Goal: Information Seeking & Learning: Learn about a topic

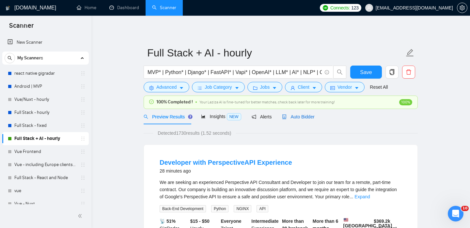
click at [289, 115] on span "Auto Bidder" at bounding box center [298, 116] width 32 height 5
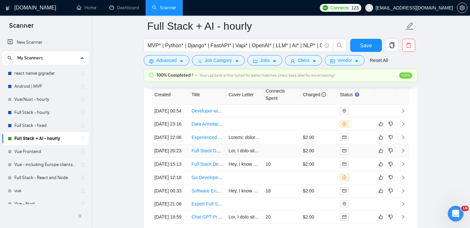
scroll to position [1643, 0]
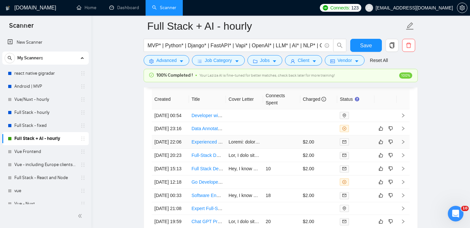
click at [204, 145] on link "Experienced Cross-Platform AI Chatbot Developer Needed for Solar Solutions" at bounding box center [271, 141] width 158 height 5
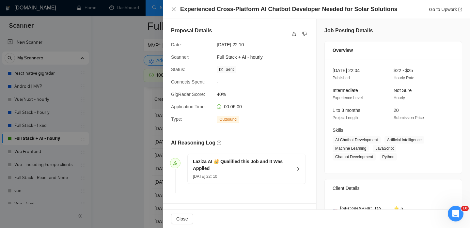
click at [128, 141] on div at bounding box center [235, 114] width 470 height 228
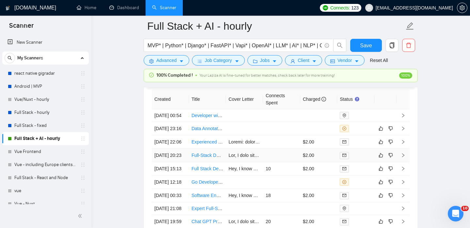
click at [206, 158] on link "Full-Stack Developer with AWS Expertise for Offline Self-Hosted LibreChat SaaS" at bounding box center [273, 155] width 163 height 5
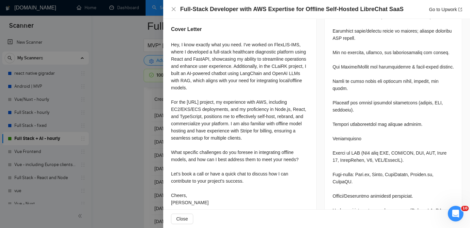
scroll to position [455, 0]
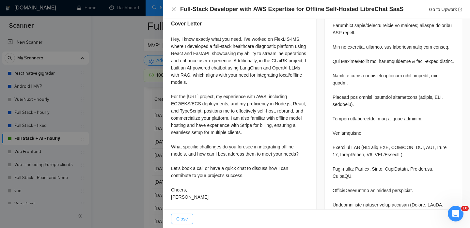
click at [182, 217] on span "Close" at bounding box center [182, 219] width 12 height 7
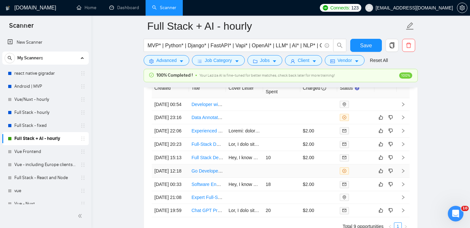
scroll to position [1665, 0]
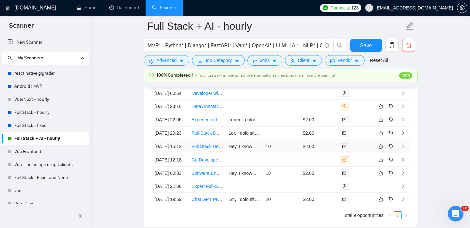
click at [199, 149] on link "Full Stack Developer" at bounding box center [213, 146] width 42 height 5
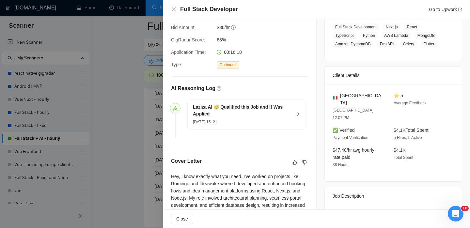
scroll to position [229, 0]
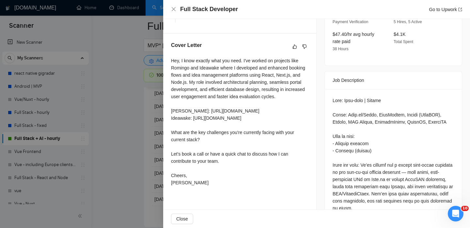
click at [359, 139] on div at bounding box center [394, 205] width 122 height 216
click at [357, 137] on div at bounding box center [394, 205] width 122 height 216
click at [335, 134] on div at bounding box center [394, 205] width 122 height 216
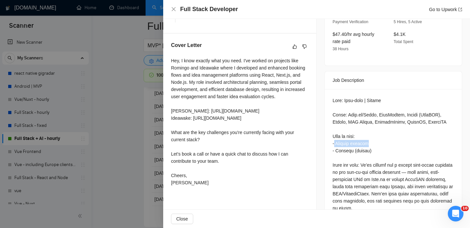
drag, startPoint x: 335, startPoint y: 134, endPoint x: 365, endPoint y: 134, distance: 29.4
click at [365, 134] on div at bounding box center [394, 205] width 122 height 216
click at [142, 80] on div at bounding box center [235, 114] width 470 height 228
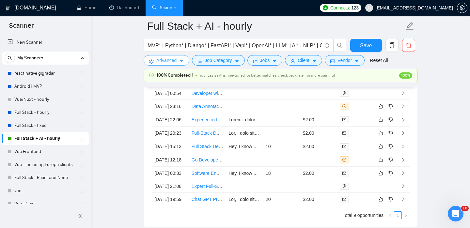
click at [168, 59] on span "Advanced" at bounding box center [166, 60] width 20 height 7
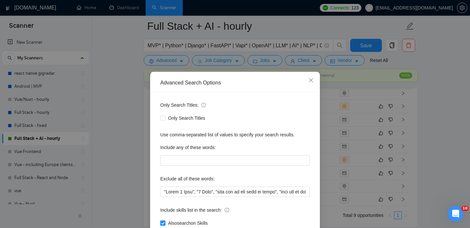
scroll to position [11, 0]
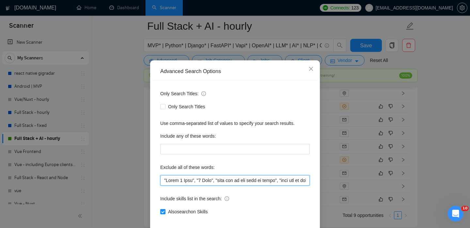
click at [244, 181] on input "text" at bounding box center [235, 180] width 150 height 10
click at [305, 181] on input "text" at bounding box center [235, 180] width 150 height 10
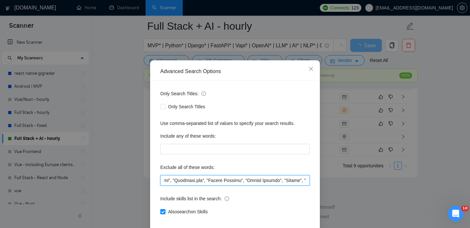
scroll to position [0, 2272]
paste input "Italian speaker"
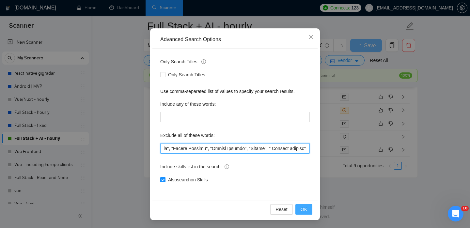
type input ""Quick 5 Star", "5 Star", "this job is not open to teams", "this job is not ope…"
click at [302, 207] on span "OK" at bounding box center [304, 209] width 7 height 7
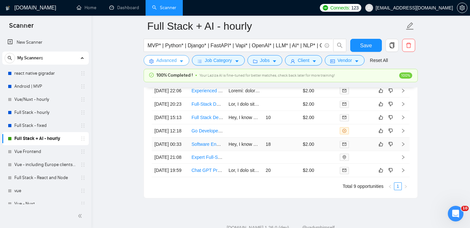
scroll to position [1701, 0]
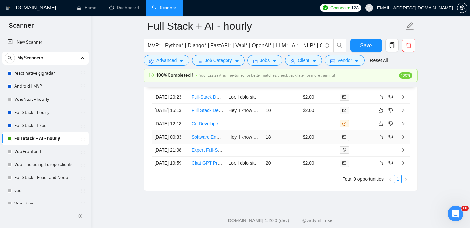
click at [203, 140] on link "Software Engineer - AI Content Creation app" at bounding box center [237, 137] width 90 height 5
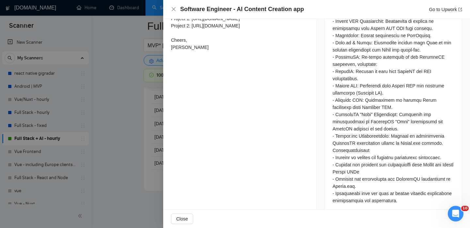
scroll to position [375, 0]
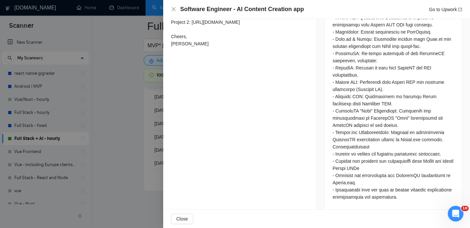
click at [158, 183] on div at bounding box center [235, 114] width 470 height 228
